Goal: Check status: Check status

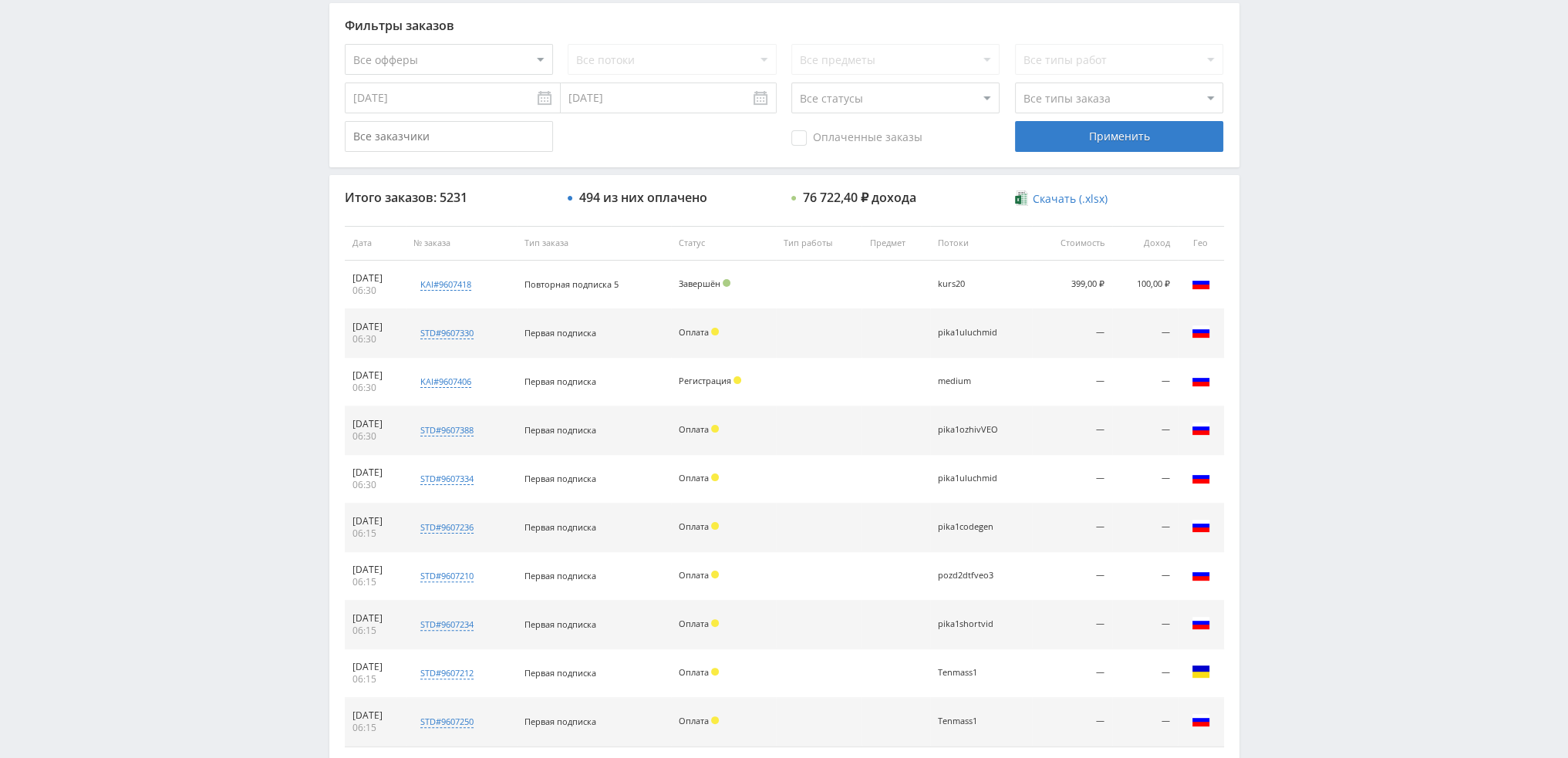
scroll to position [463, 0]
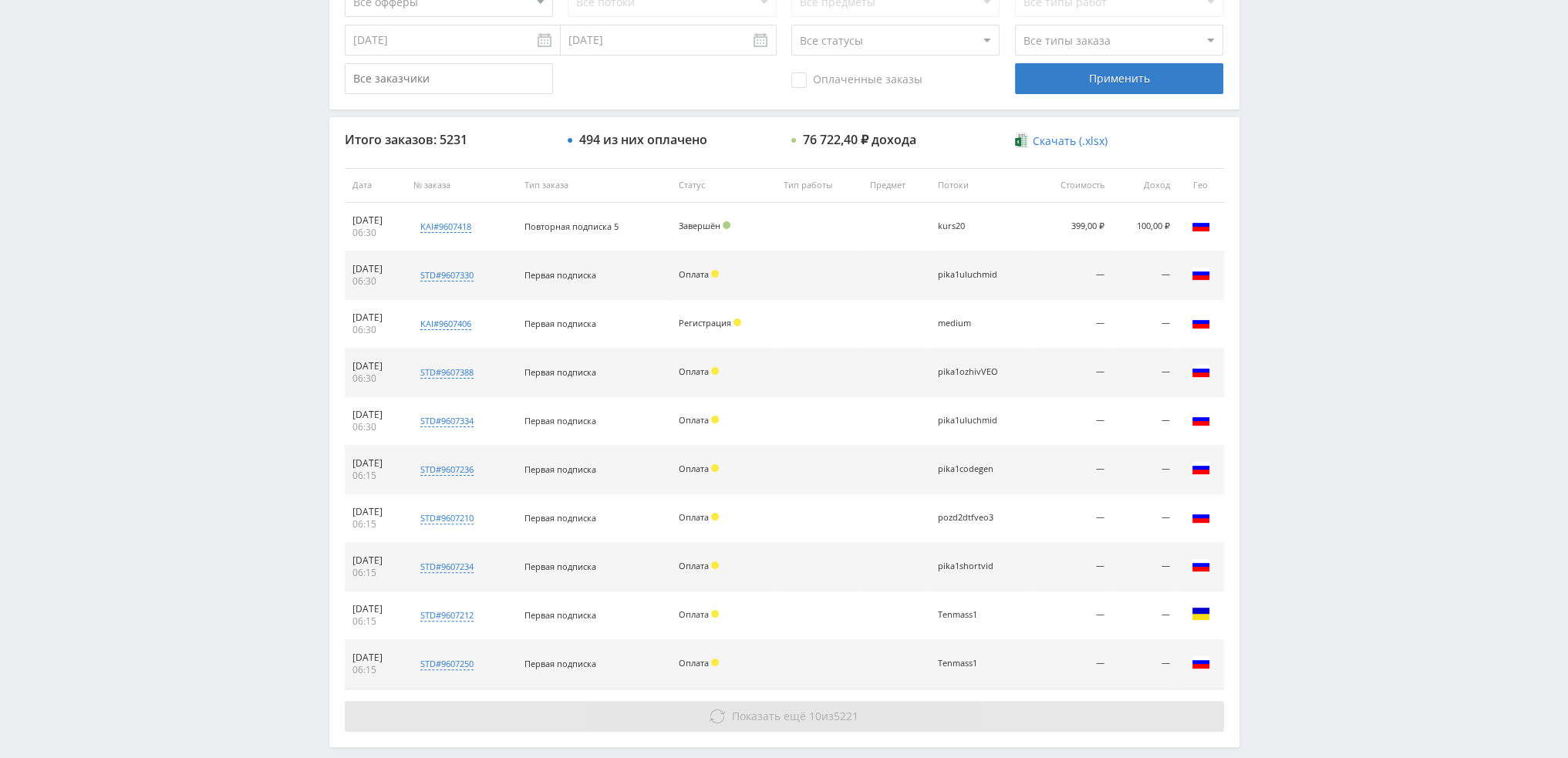
click at [925, 709] on button "Показать ещё 10 из 5221" at bounding box center [784, 716] width 879 height 31
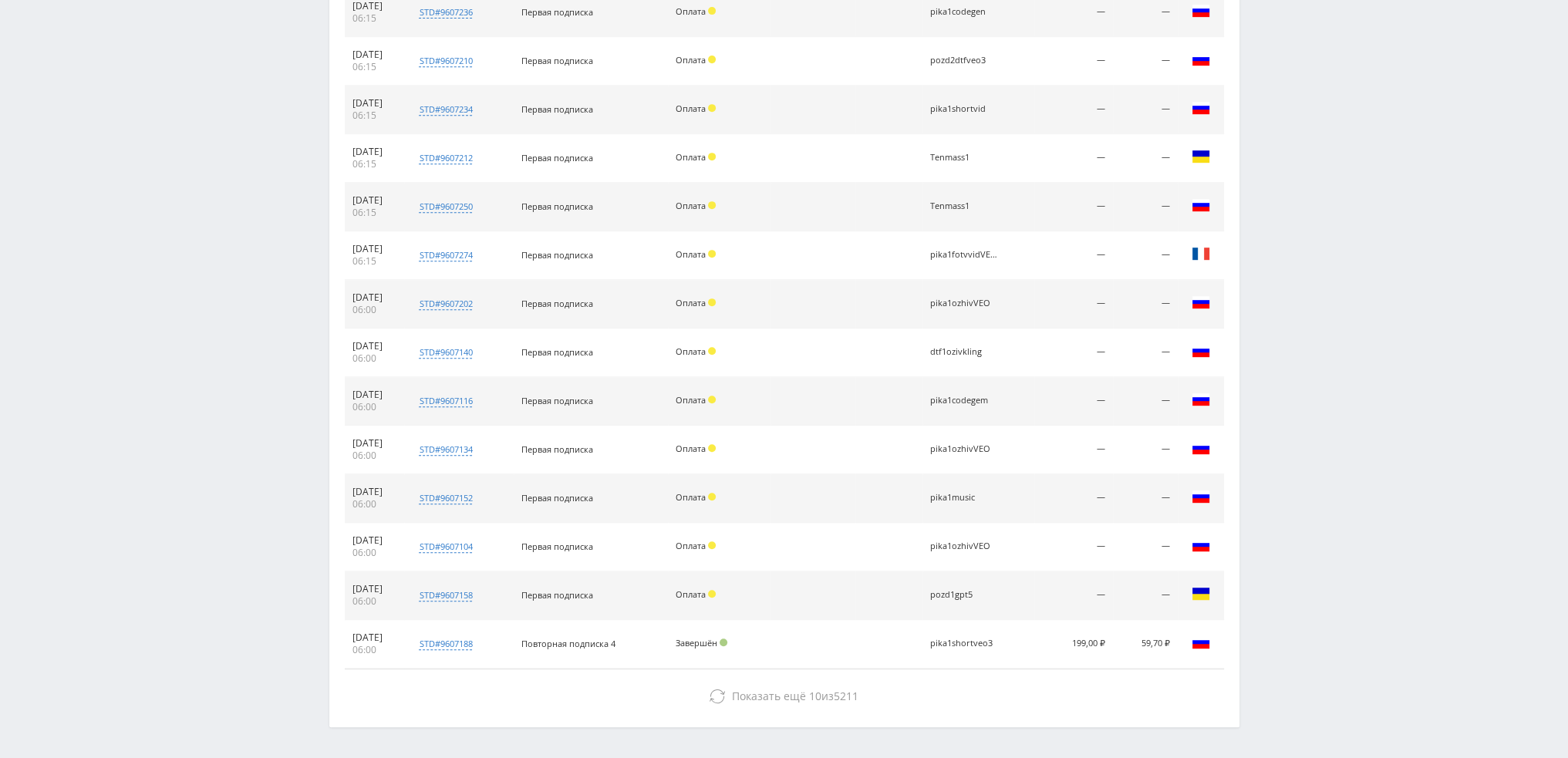
scroll to position [926, 0]
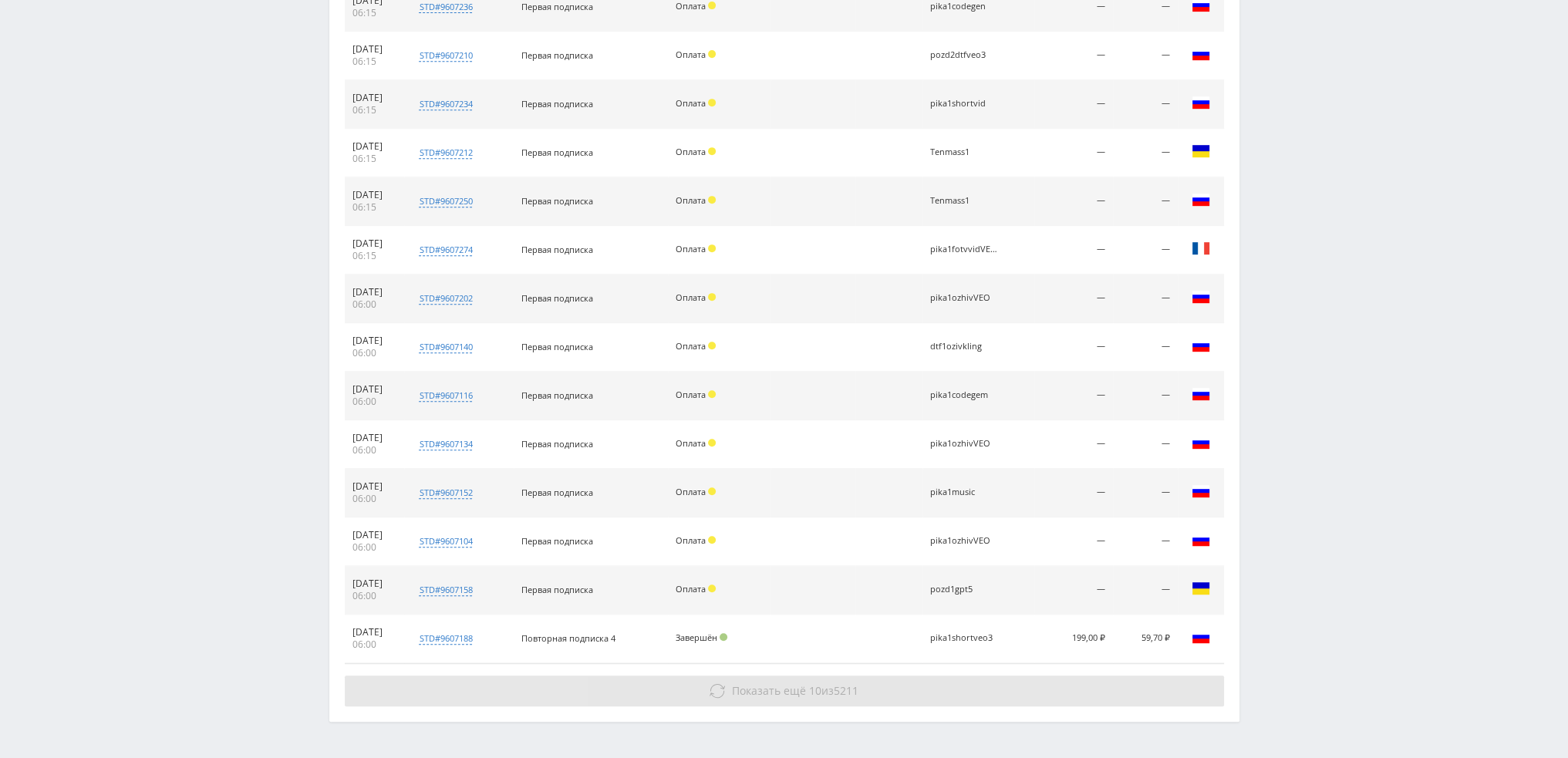
click at [889, 688] on button "Показать ещё 10 из 5211" at bounding box center [784, 690] width 879 height 31
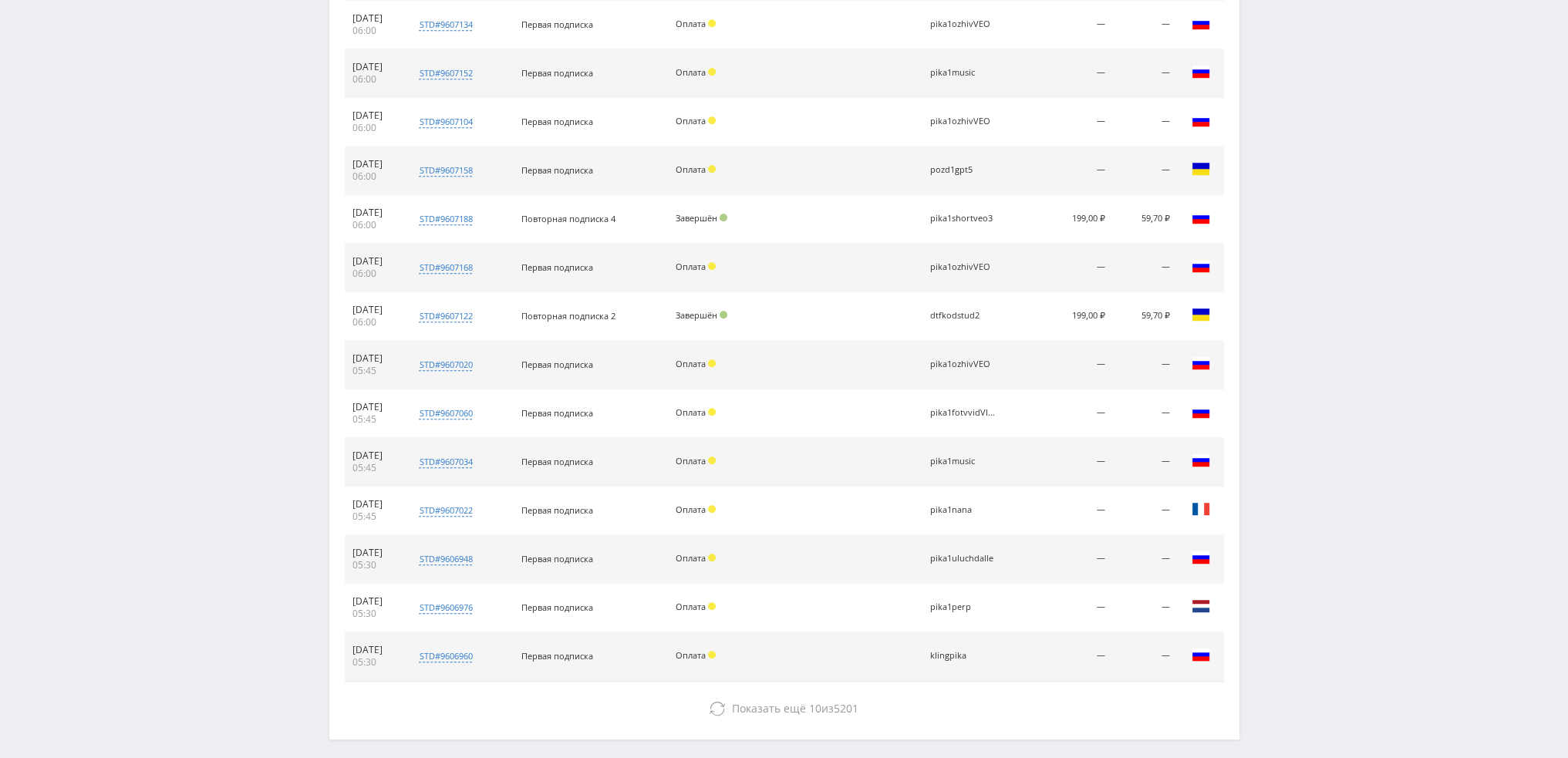
scroll to position [1407, 0]
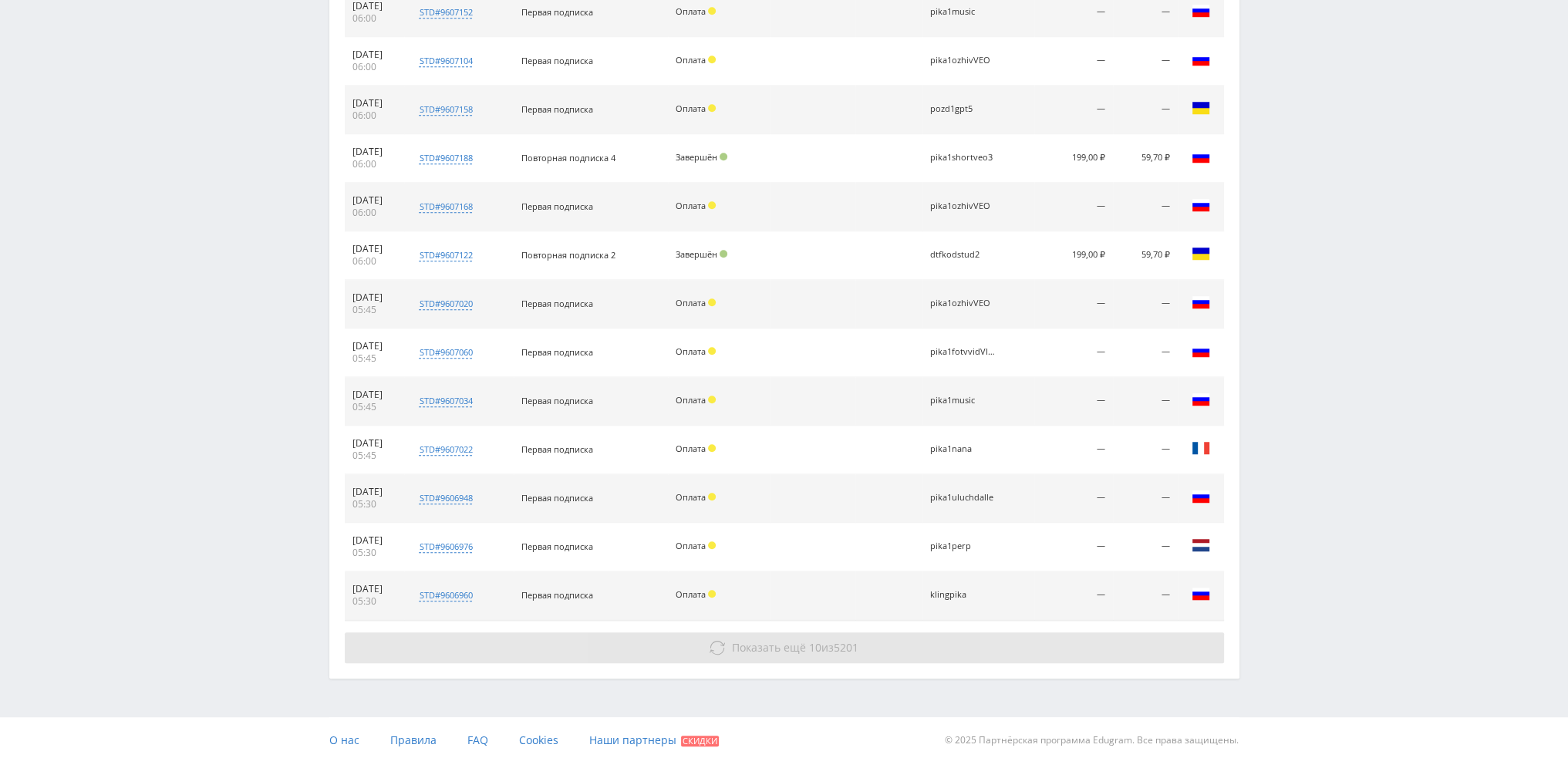
click at [875, 655] on button "Показать ещё 10 из 5201" at bounding box center [784, 648] width 879 height 31
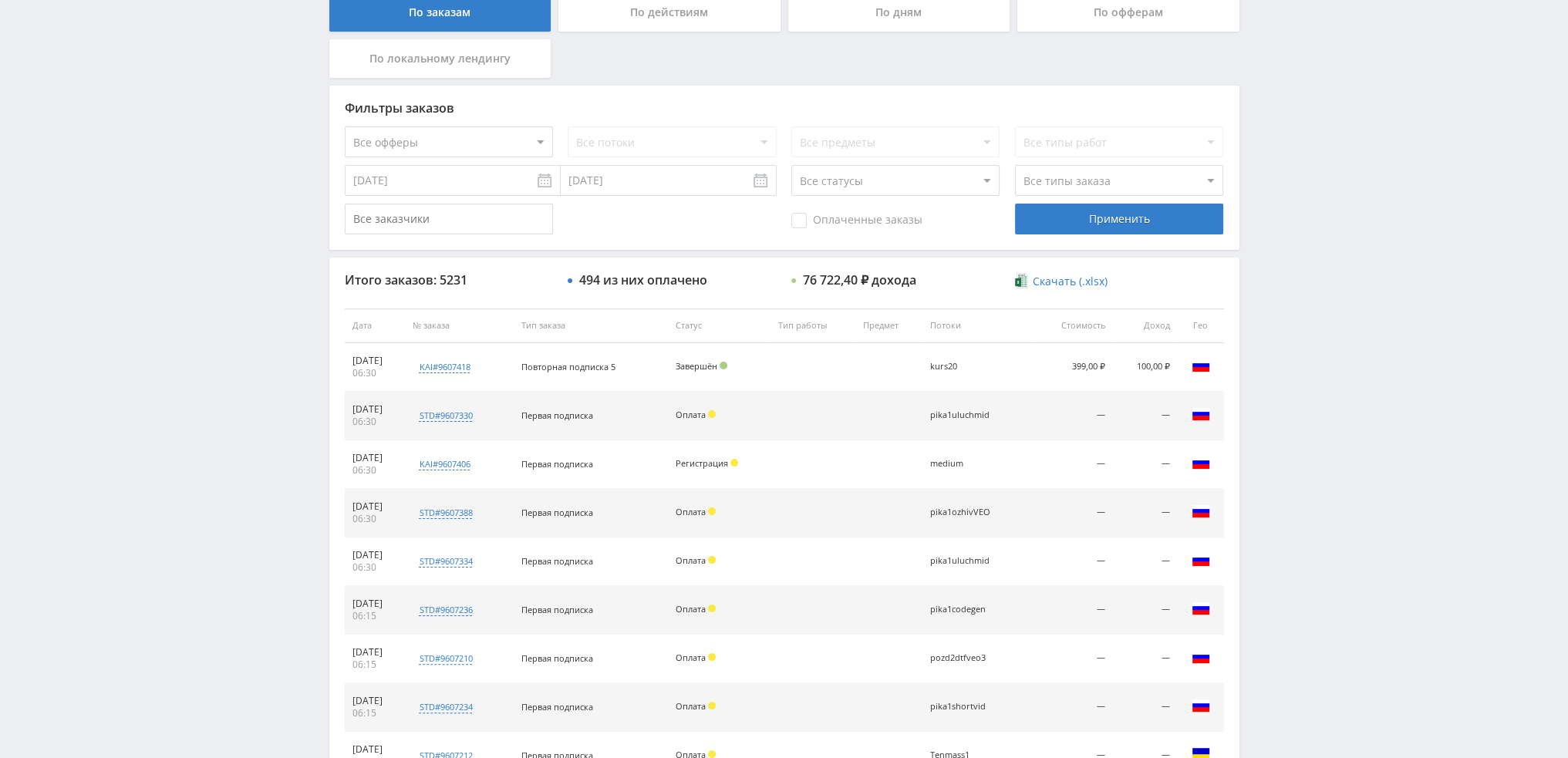
scroll to position [0, 0]
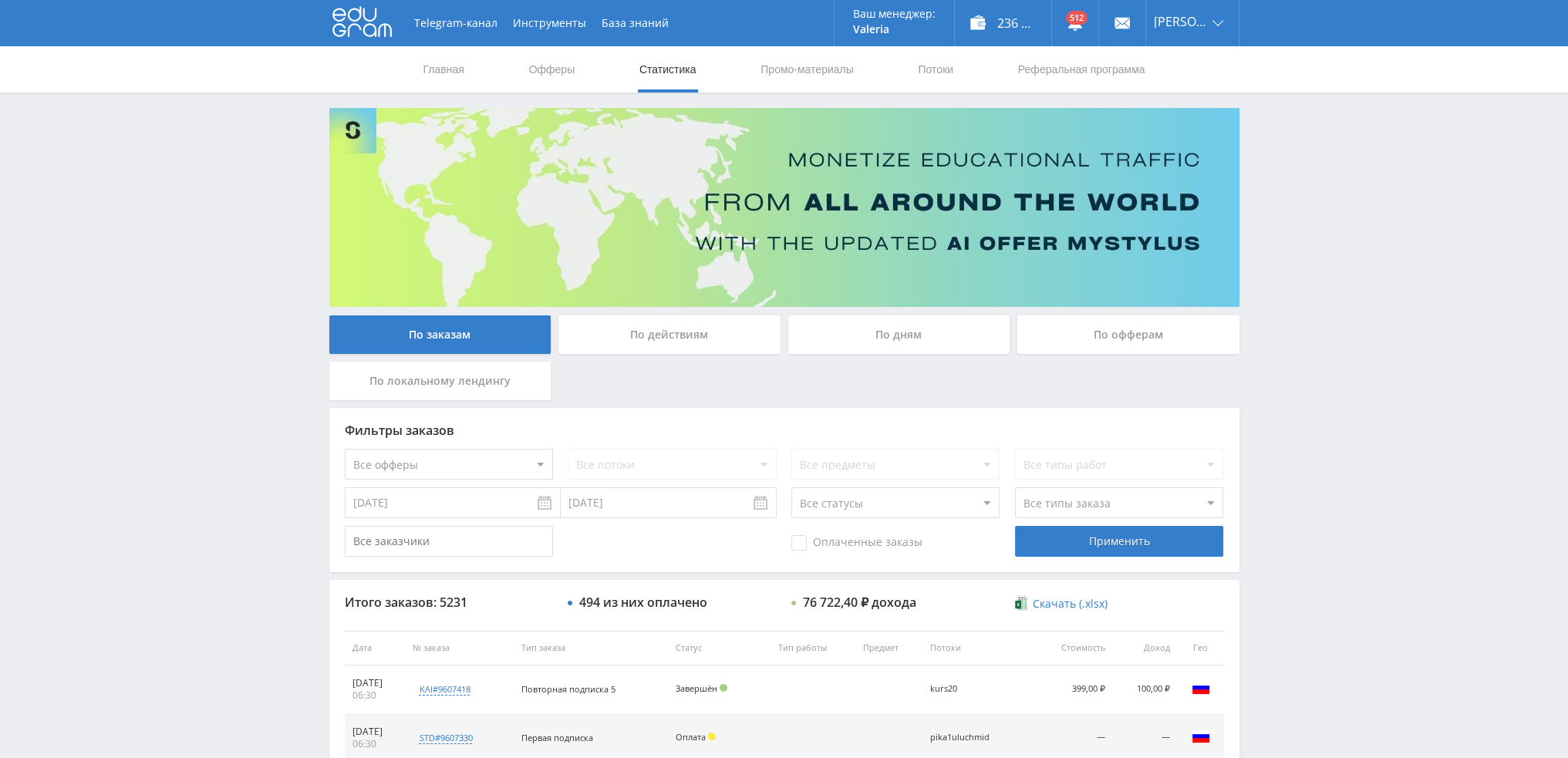
click at [867, 320] on div "По дням" at bounding box center [900, 335] width 222 height 39
click at [0, 0] on input "По дням" at bounding box center [0, 0] width 0 height 0
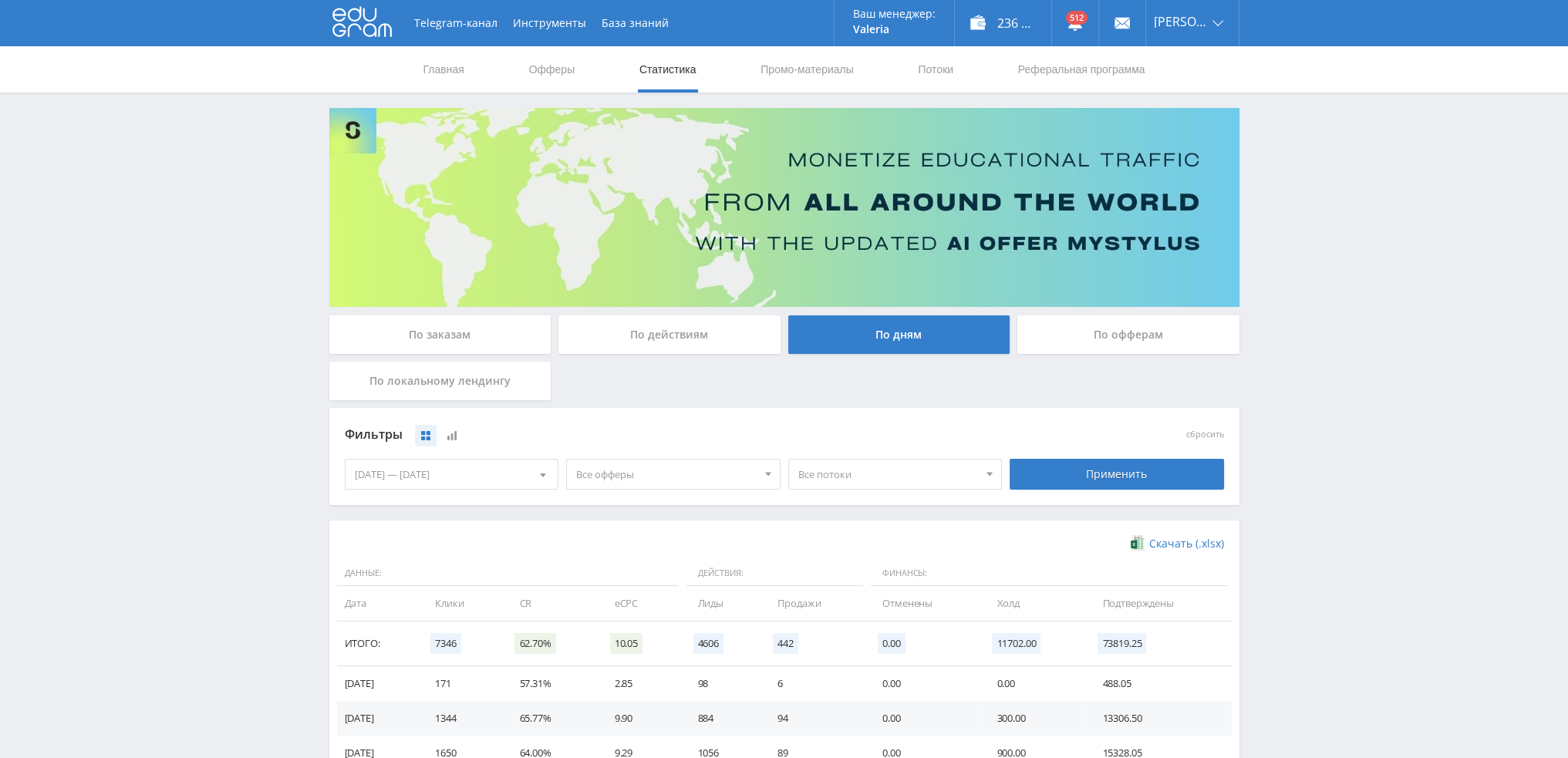
click at [663, 486] on span "Все офферы" at bounding box center [666, 475] width 181 height 30
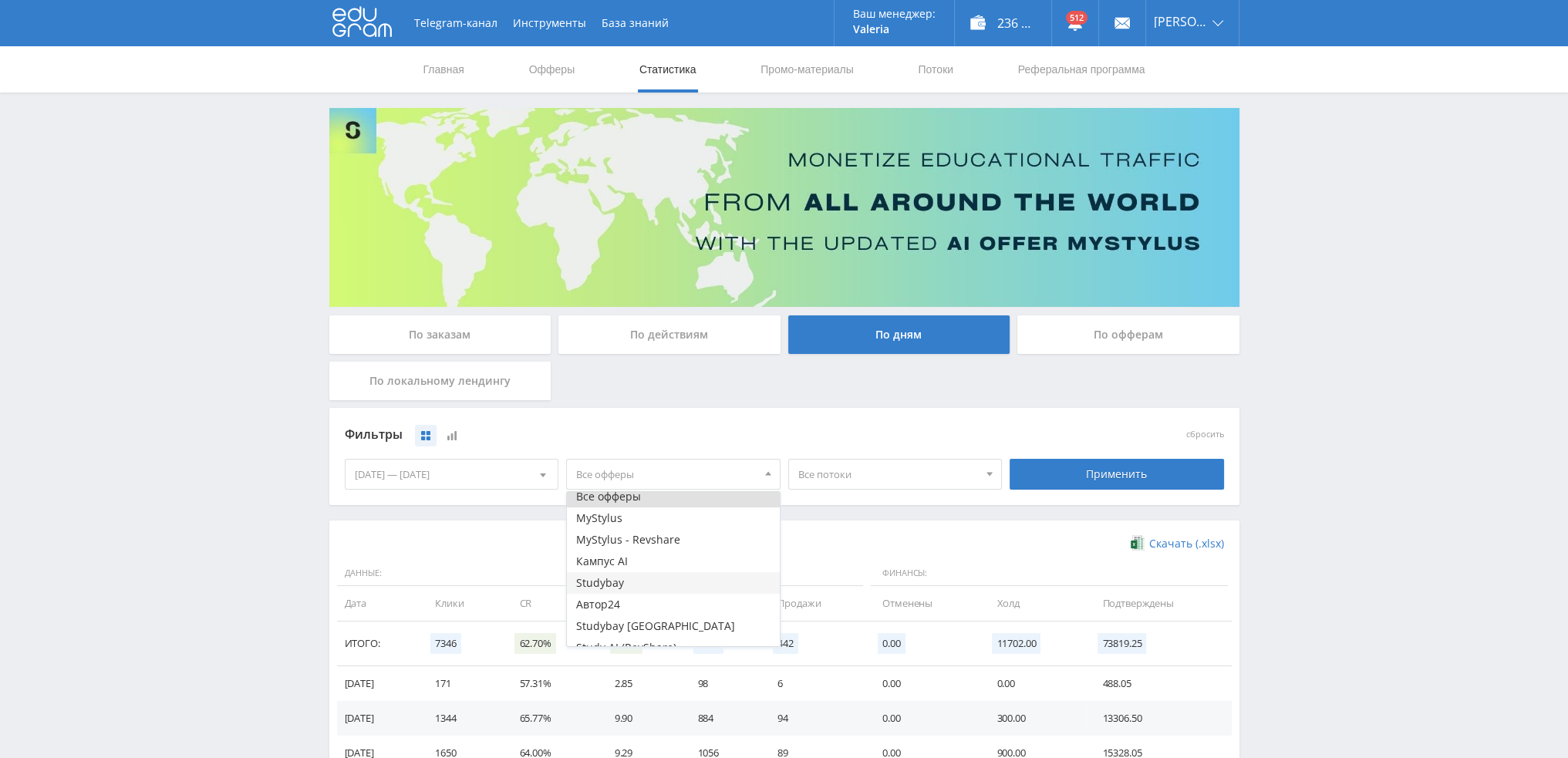
scroll to position [19, 0]
click at [629, 638] on button "Study AI (RevShare)" at bounding box center [673, 636] width 213 height 22
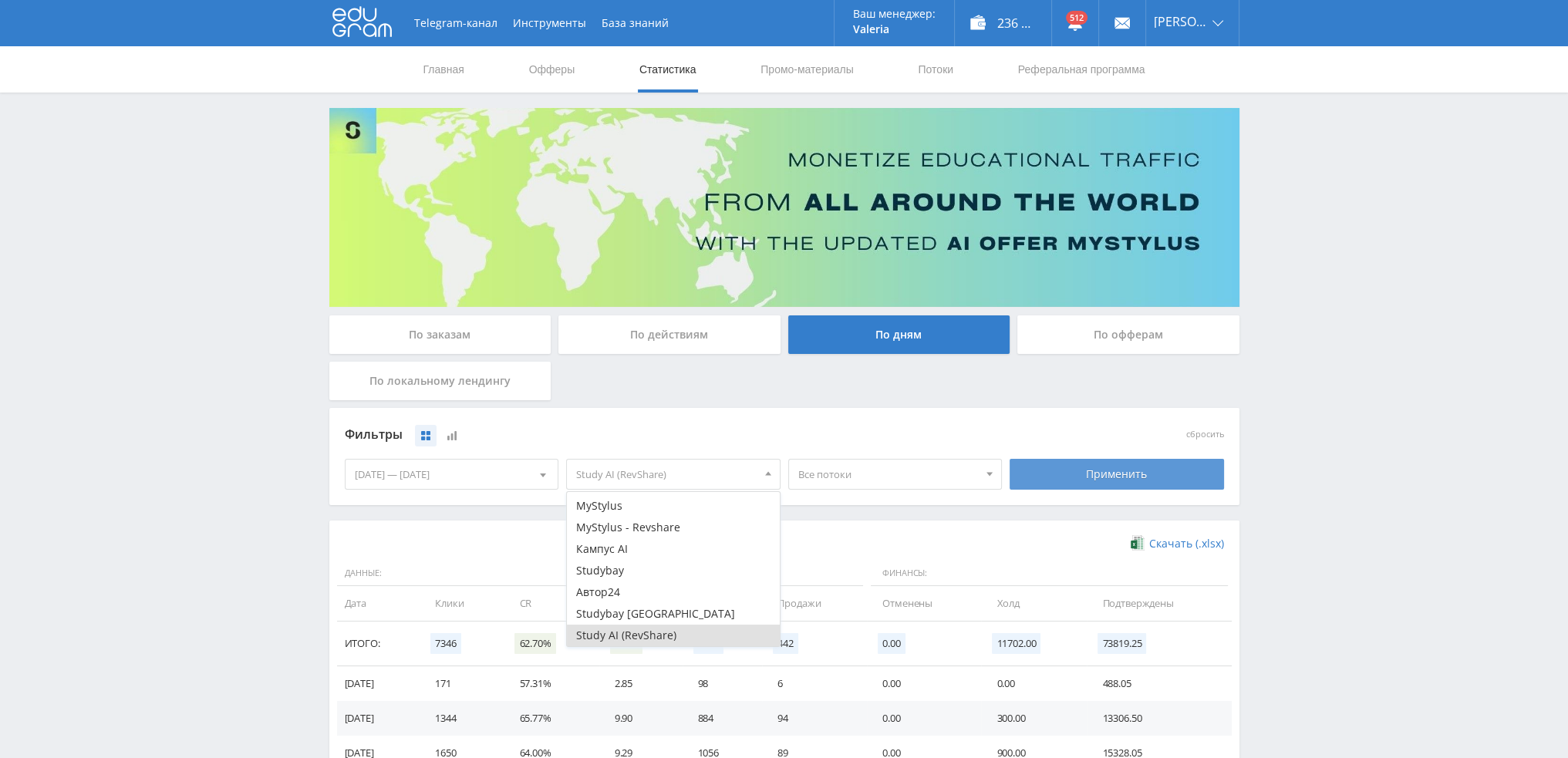
click at [1083, 471] on div "Применить" at bounding box center [1116, 474] width 214 height 31
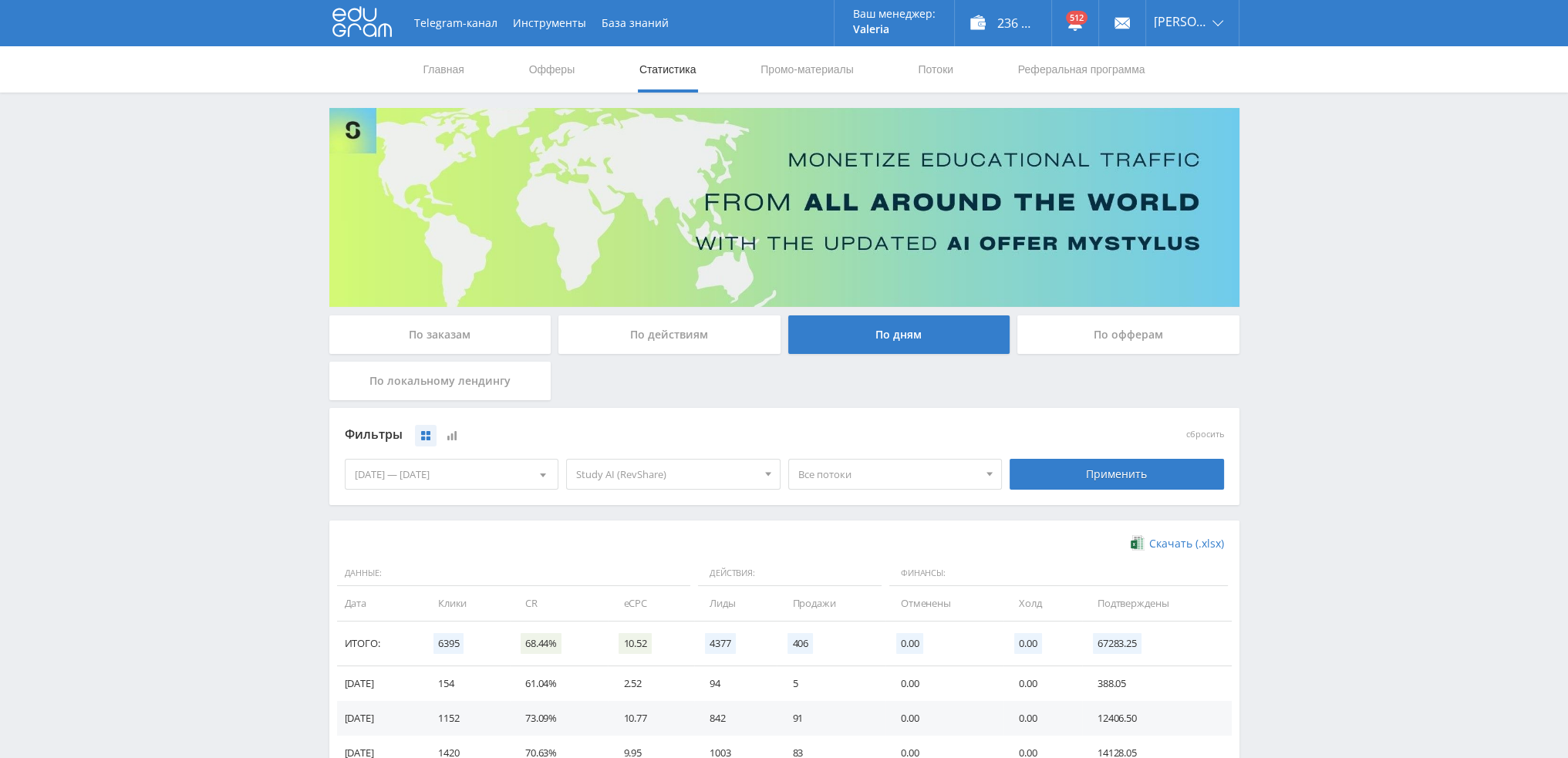
click at [870, 475] on span "Все потоки" at bounding box center [889, 475] width 181 height 30
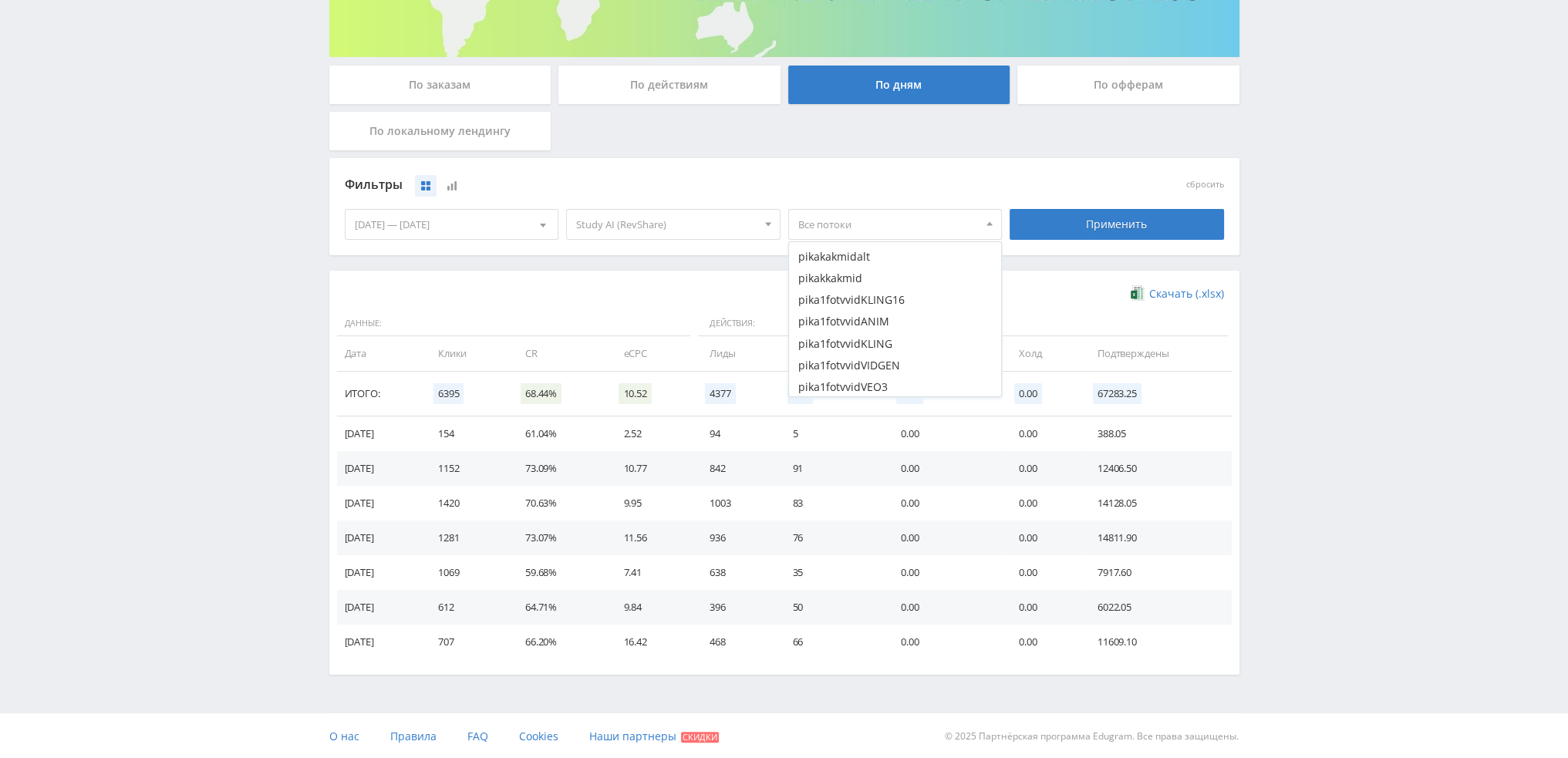
scroll to position [1769, 0]
click at [871, 280] on button "pika1fotvvidKLING16" at bounding box center [895, 282] width 213 height 22
click at [872, 301] on button "pika1fotvvidANIM" at bounding box center [895, 303] width 213 height 22
click at [872, 323] on button "pika1fotvvidKLING" at bounding box center [895, 326] width 213 height 22
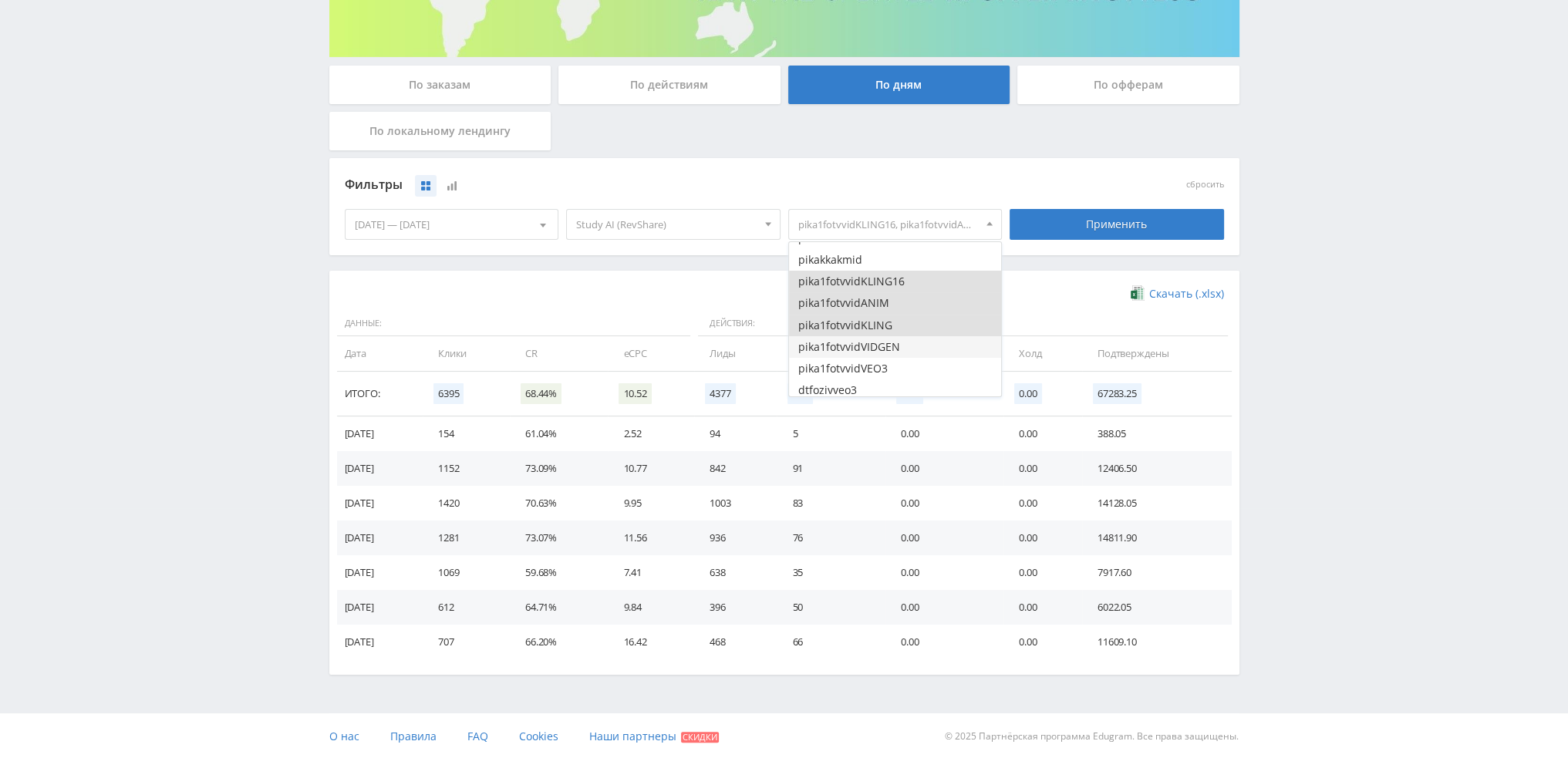
click at [875, 347] on button "pika1fotvvidVIDGEN" at bounding box center [895, 348] width 213 height 22
click at [876, 371] on button "pika1fotvvidVEO3" at bounding box center [895, 369] width 213 height 22
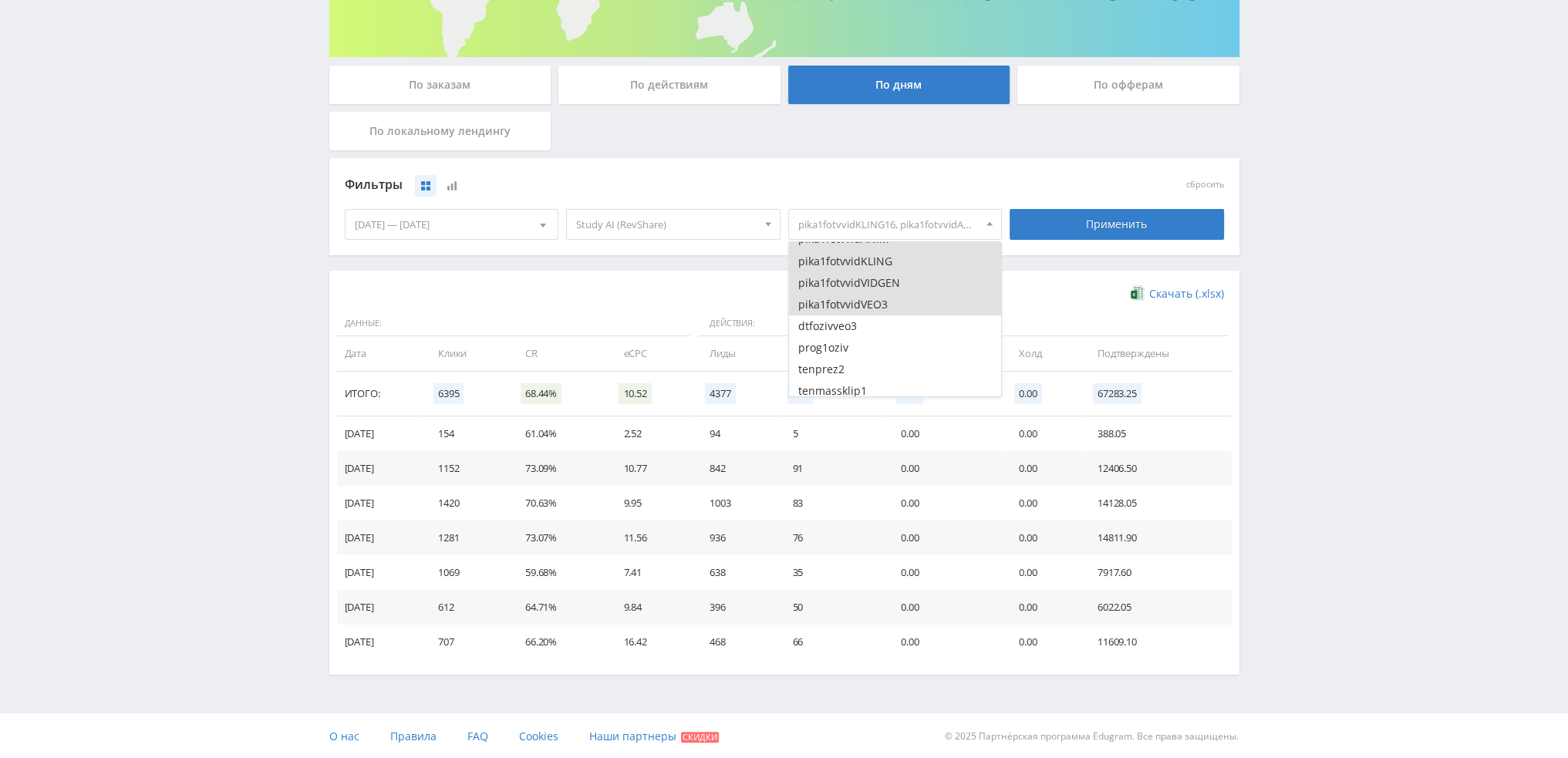
scroll to position [1847, 0]
click at [1084, 231] on div "Применить" at bounding box center [1116, 224] width 214 height 31
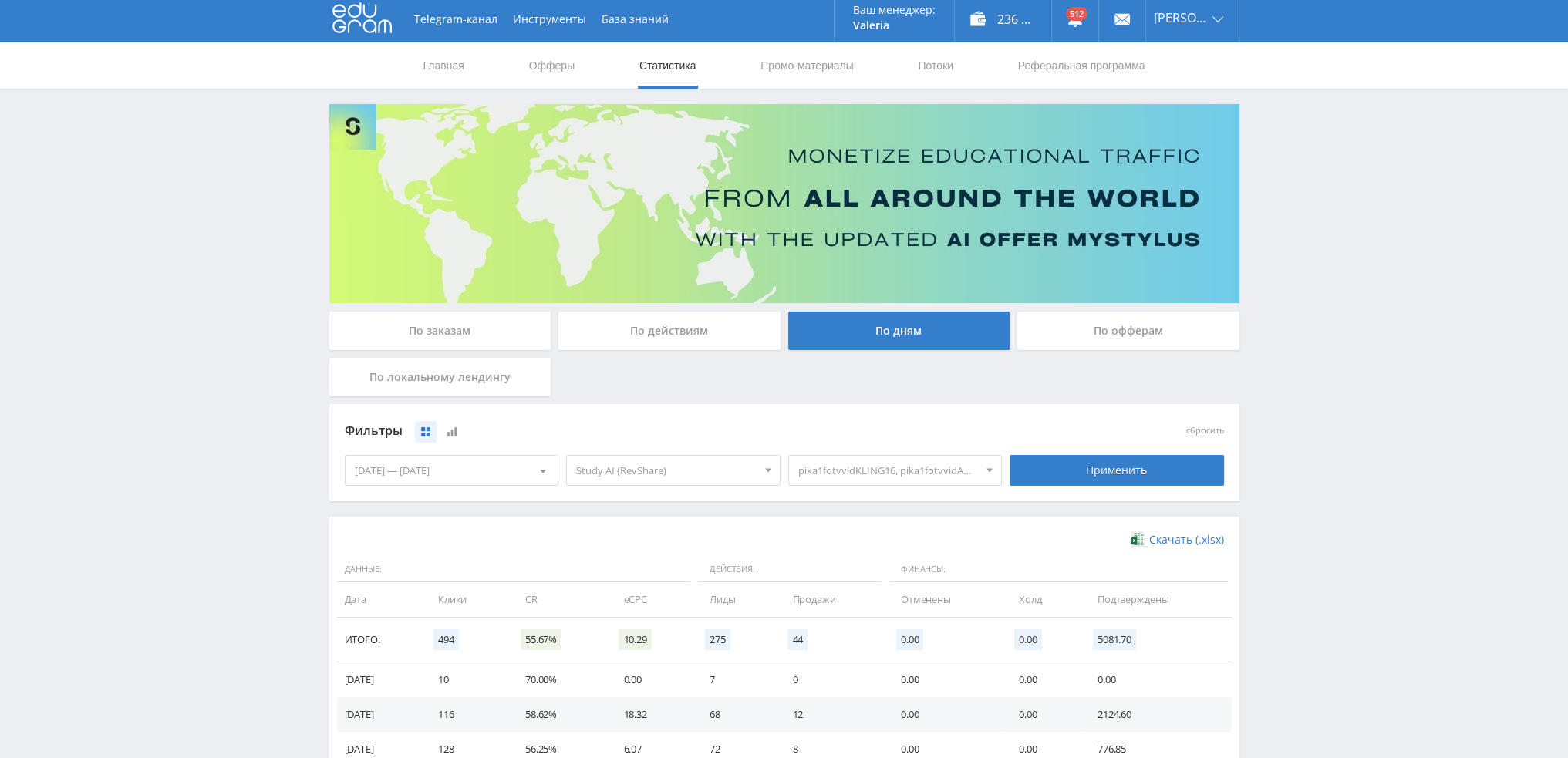
scroll to position [0, 0]
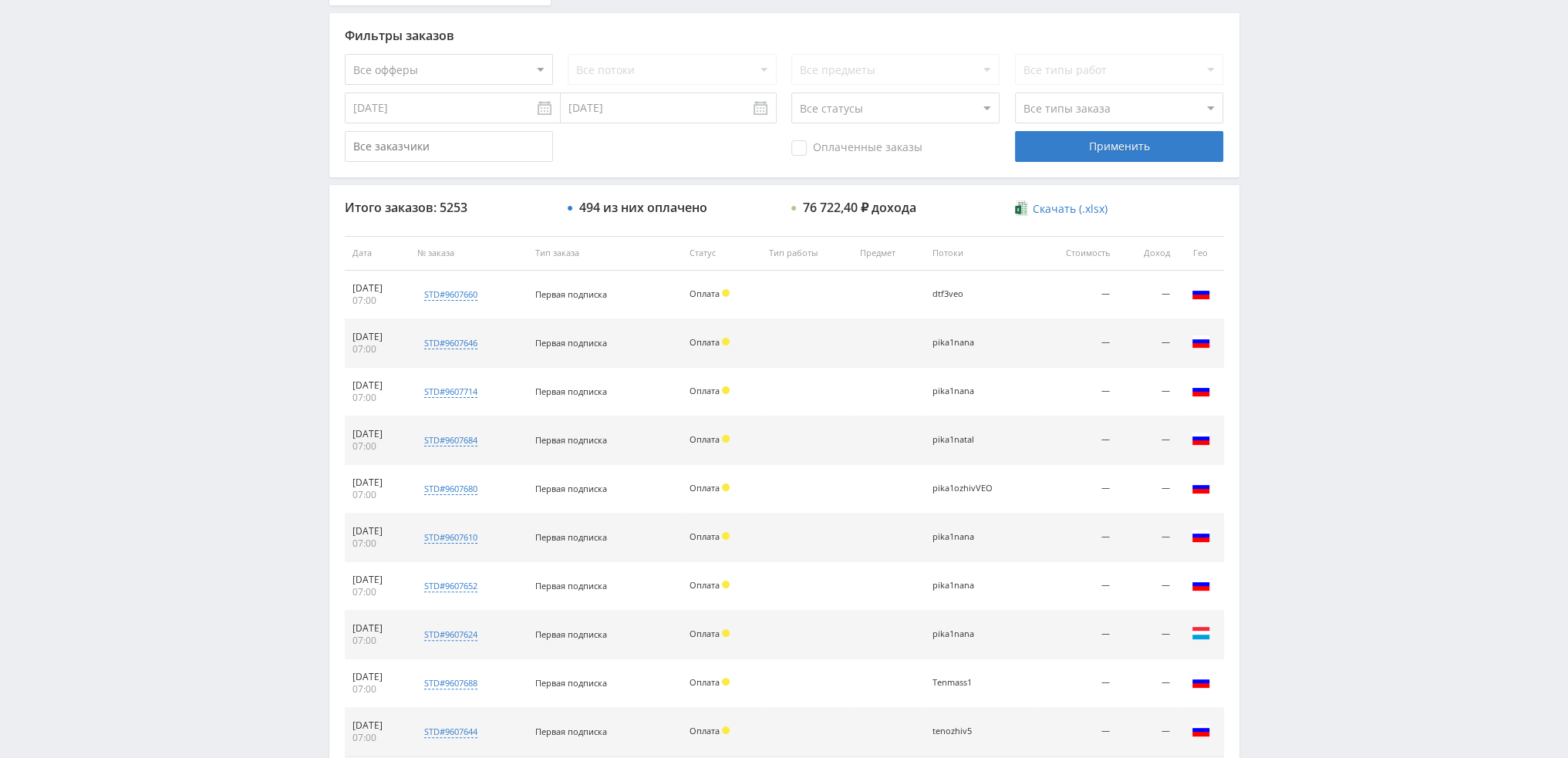
scroll to position [463, 0]
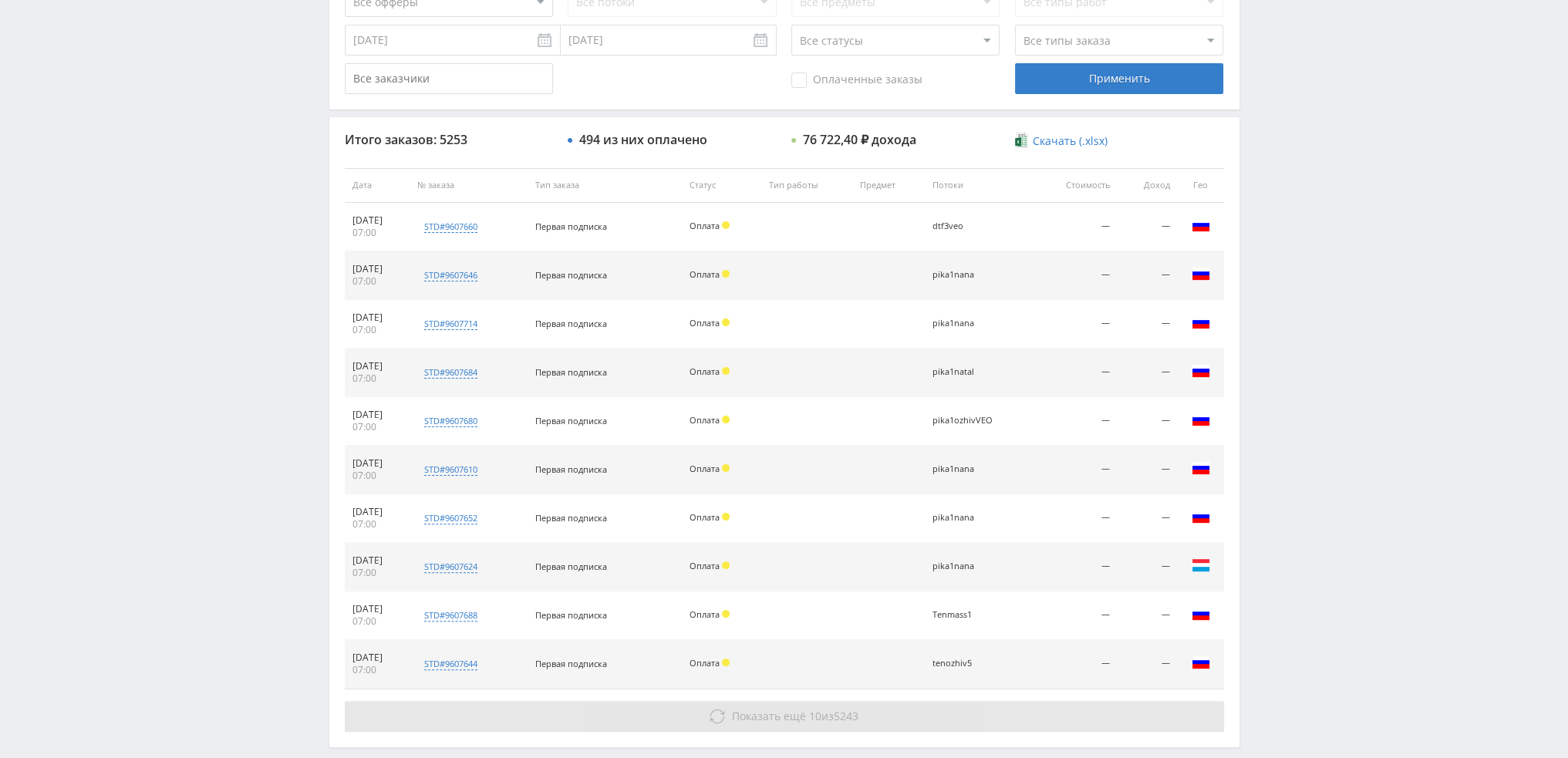
click at [703, 717] on button "Показать ещё 10 из 5243" at bounding box center [784, 716] width 879 height 31
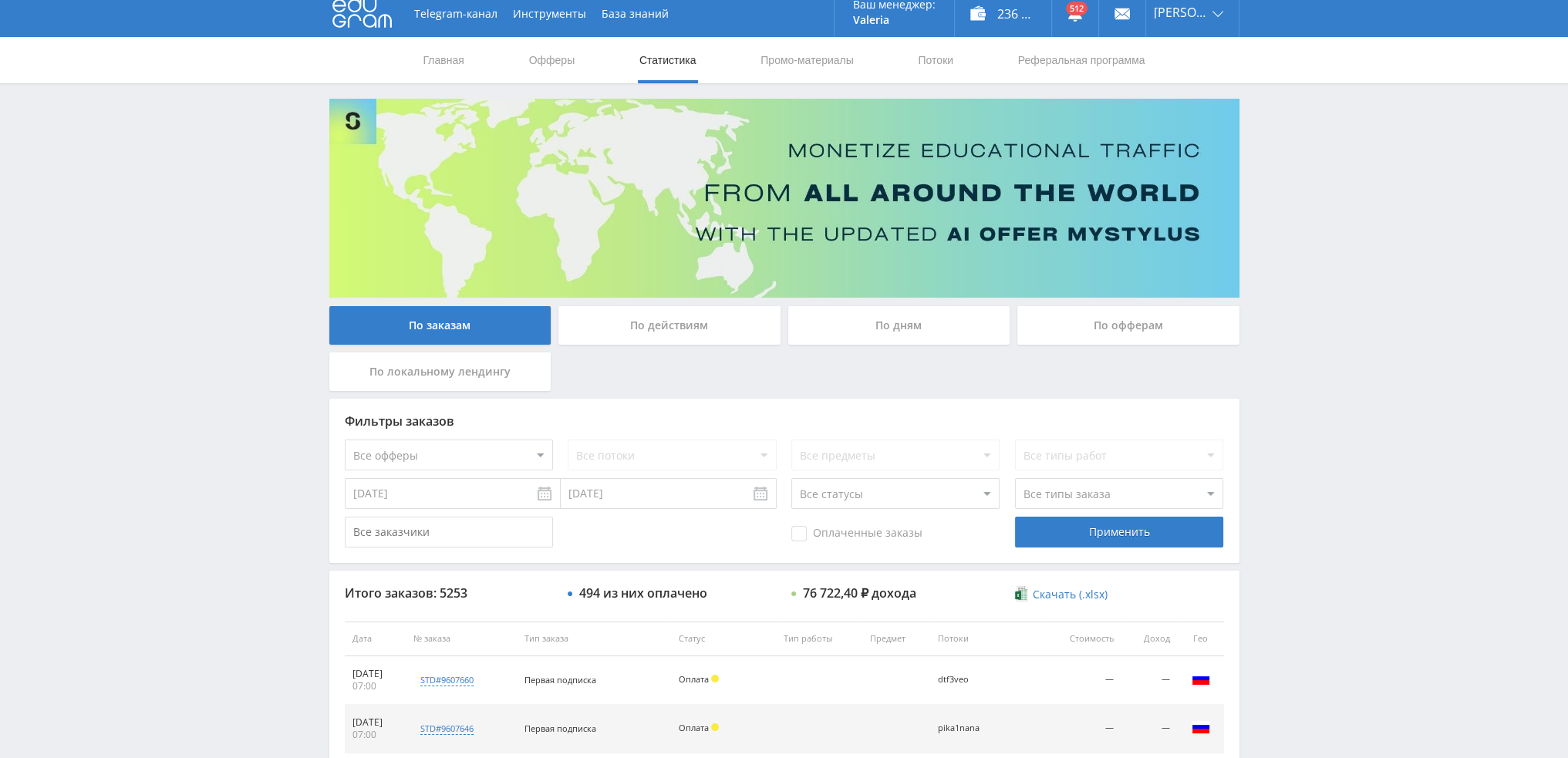
scroll to position [0, 0]
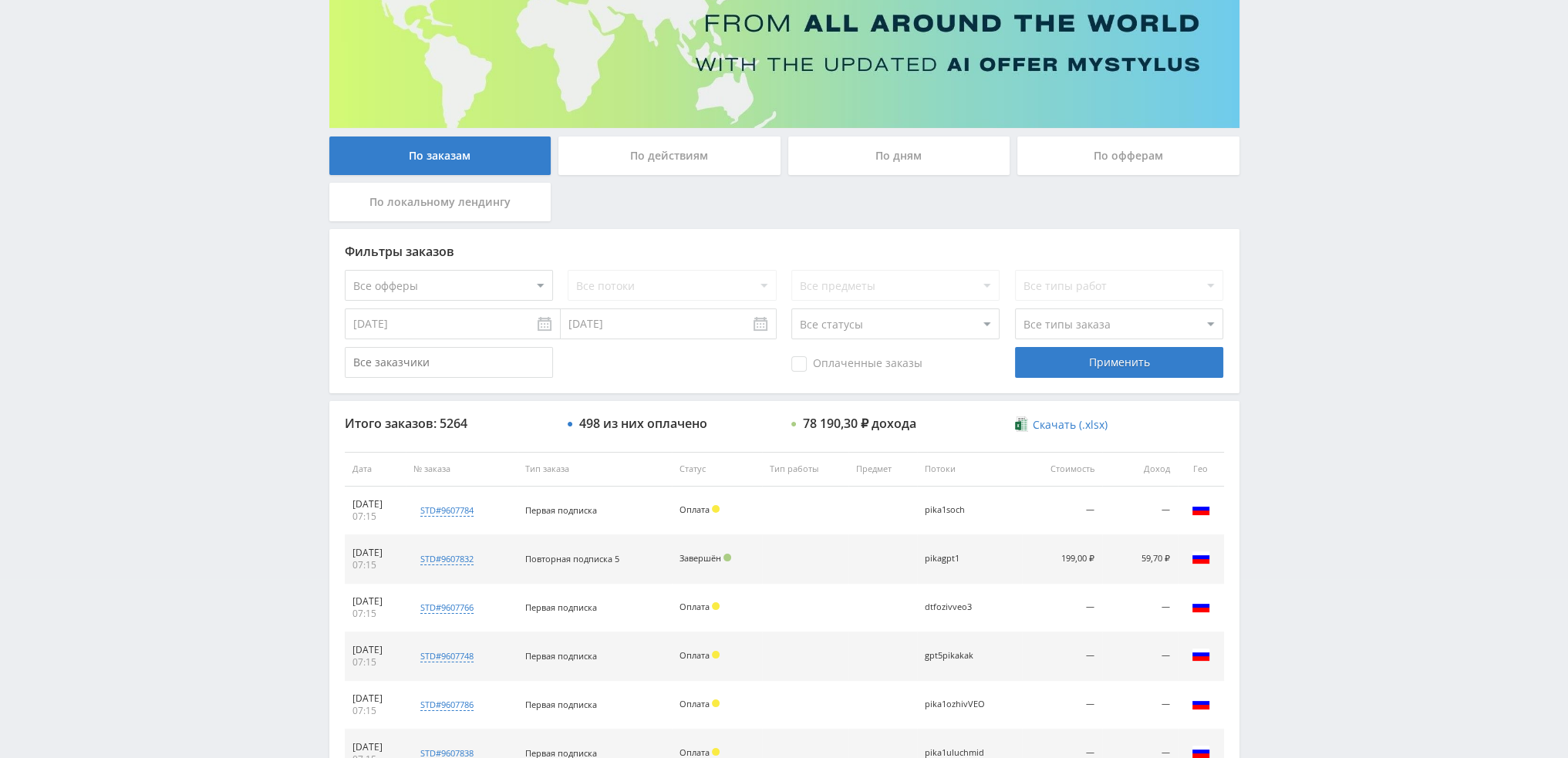
scroll to position [148, 0]
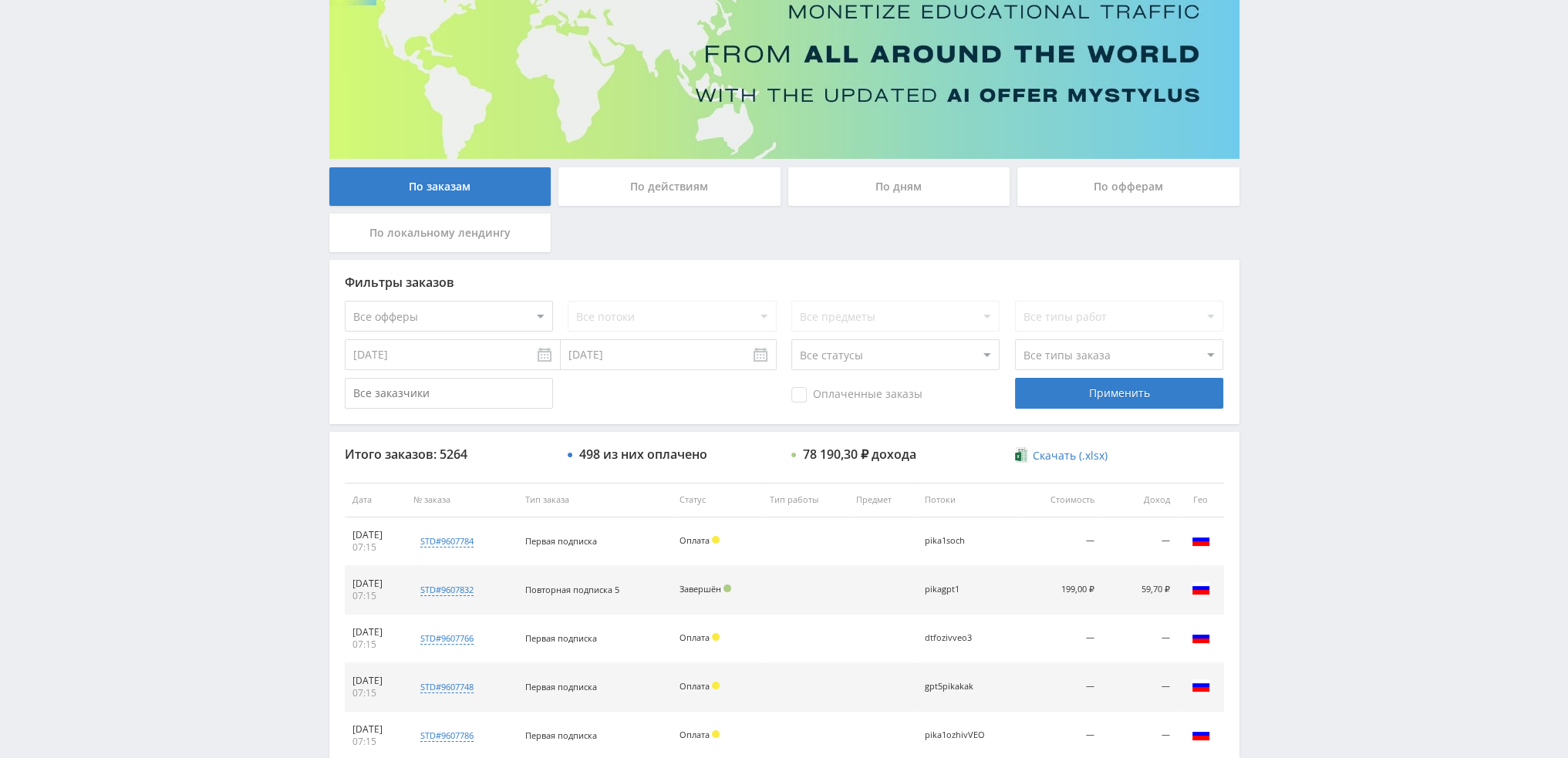
click at [852, 194] on div "По дням" at bounding box center [900, 186] width 222 height 39
click at [0, 0] on input "По дням" at bounding box center [0, 0] width 0 height 0
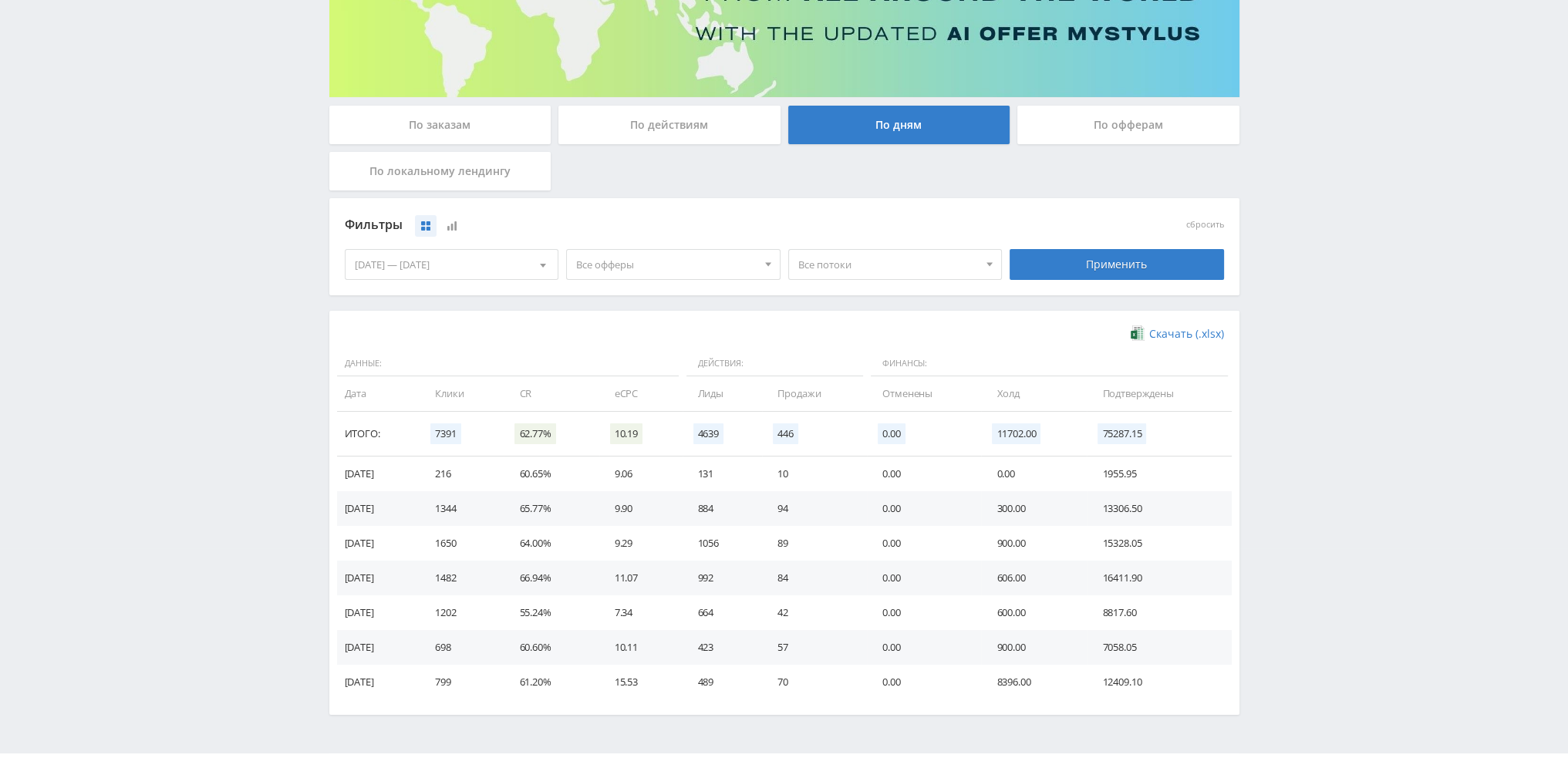
scroll to position [250, 0]
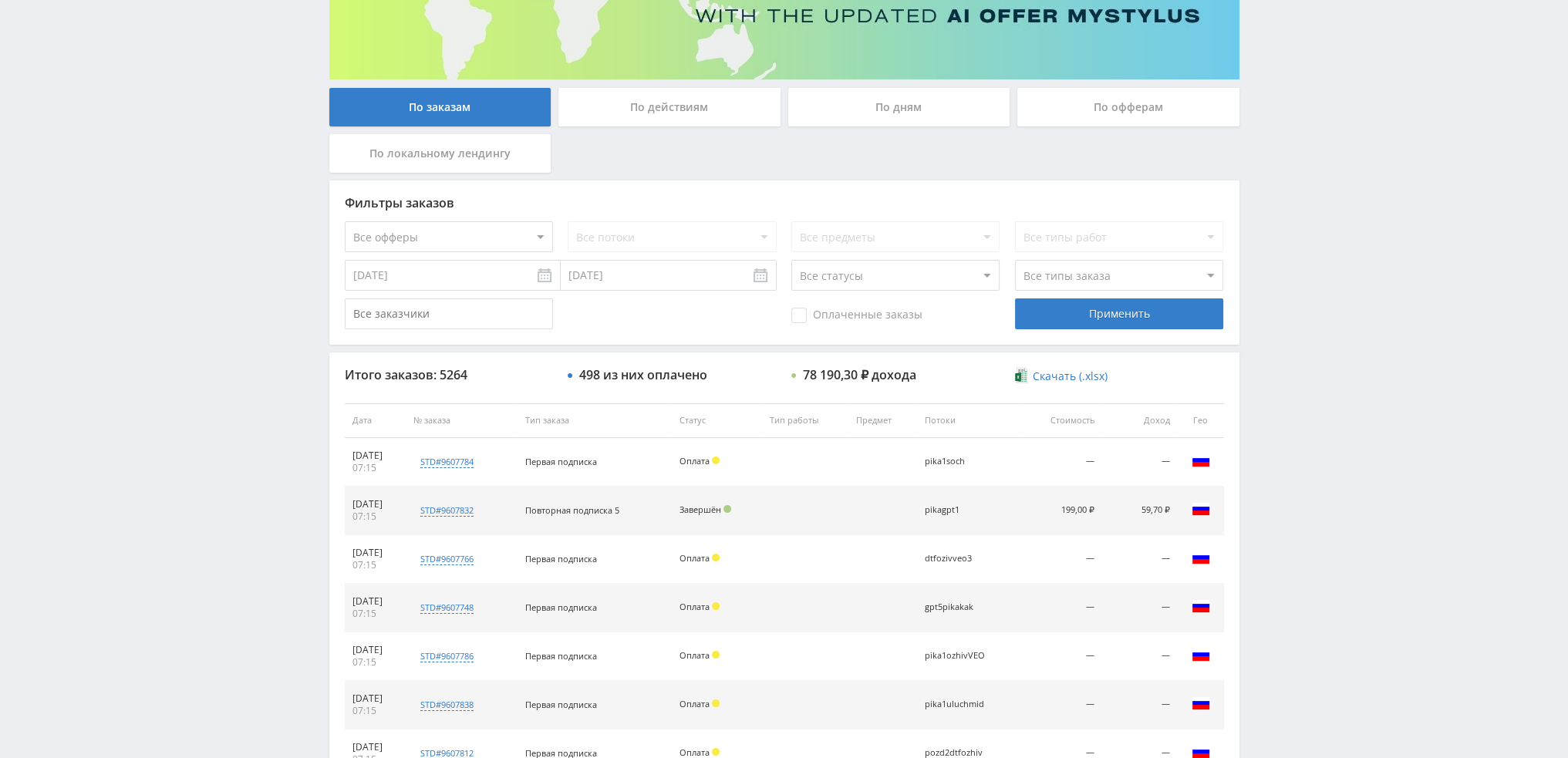
scroll to position [463, 0]
